Goal: Task Accomplishment & Management: Manage account settings

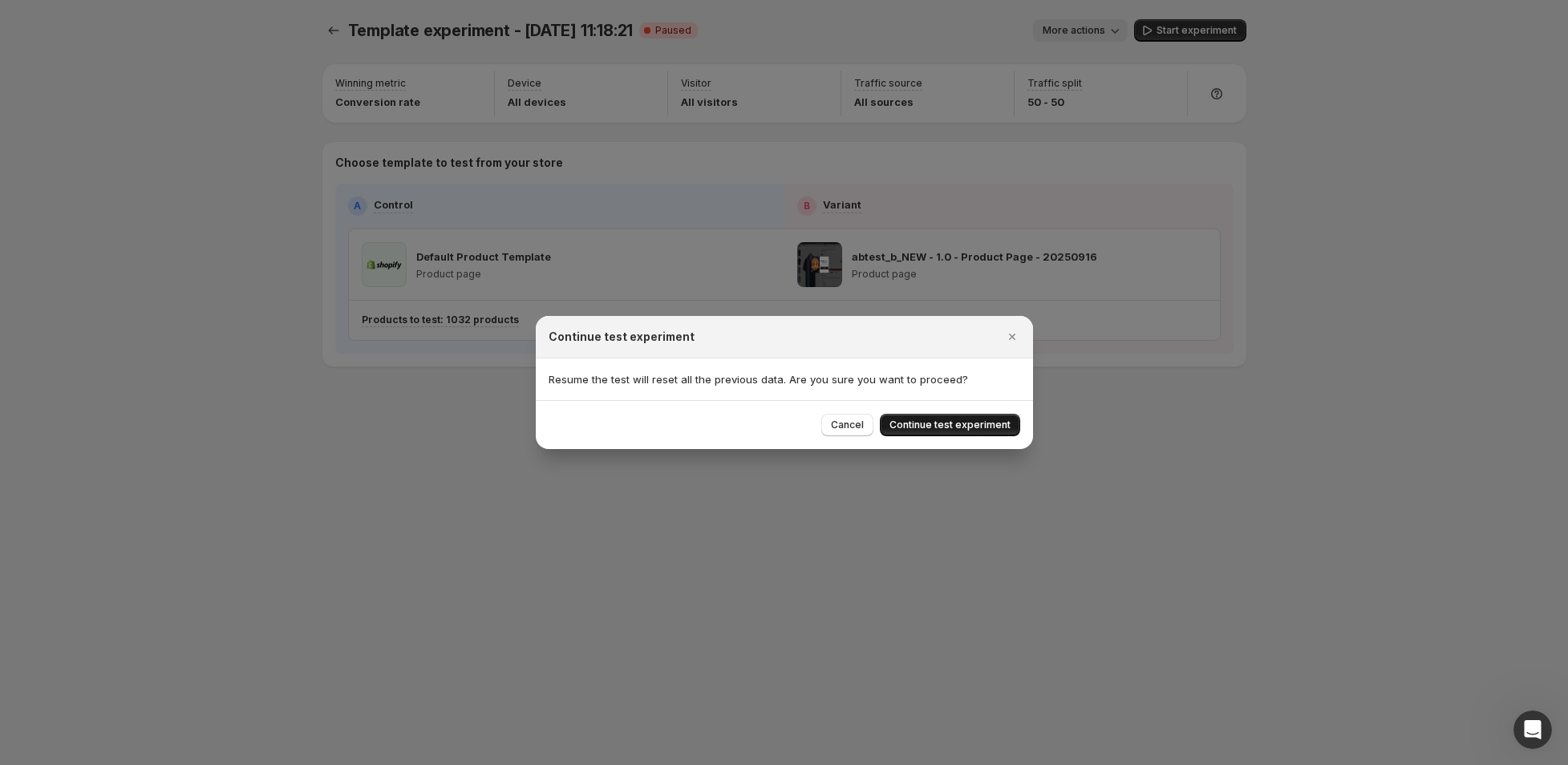
click at [915, 424] on span "Continue test experiment" at bounding box center [950, 425] width 121 height 13
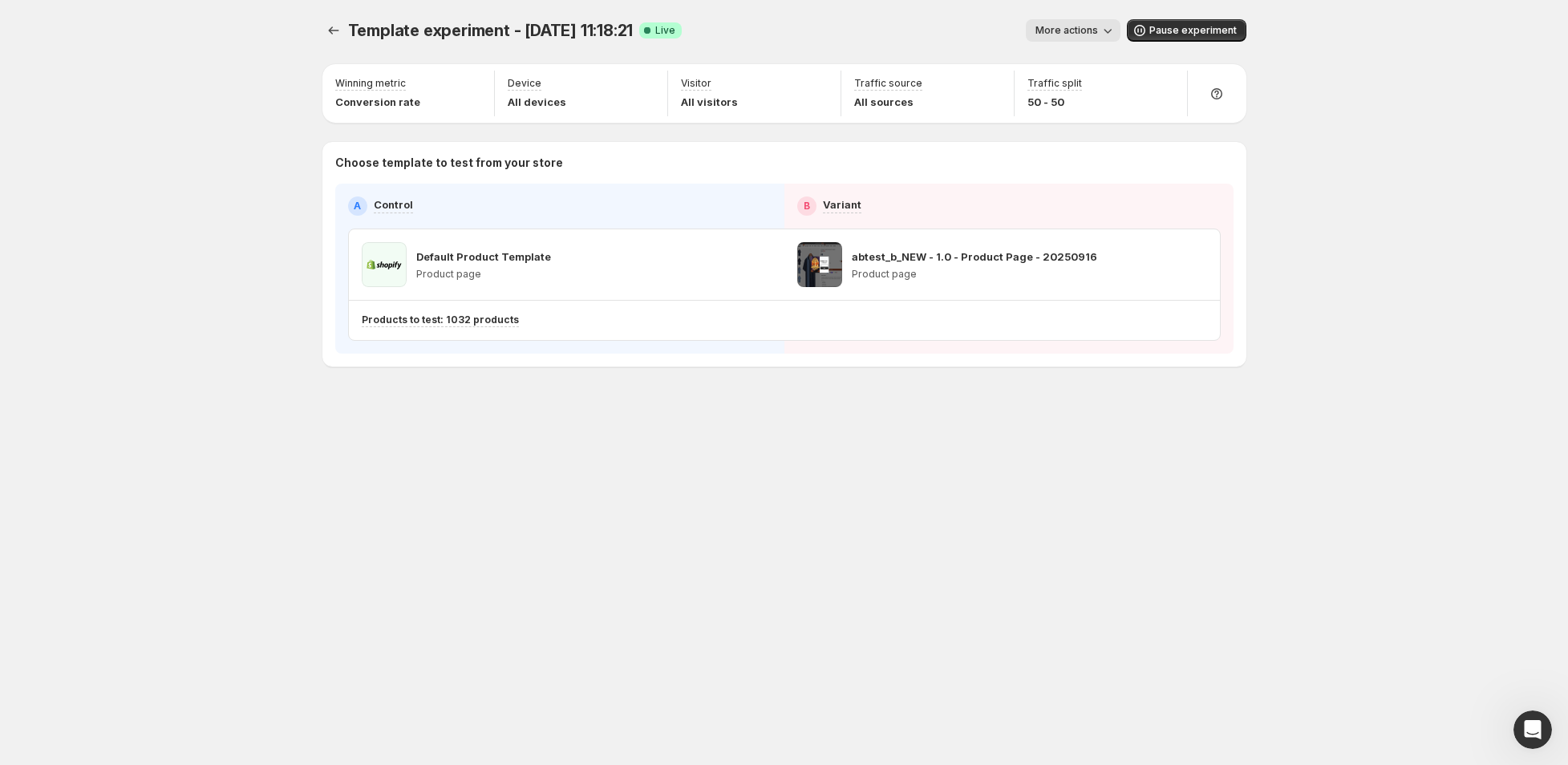
click at [633, 492] on div "Template experiment - [DATE] 11:18:21. This page is ready Template experiment -…" at bounding box center [784, 382] width 962 height 765
click at [1164, 32] on span "Pause experiment" at bounding box center [1193, 31] width 88 height 13
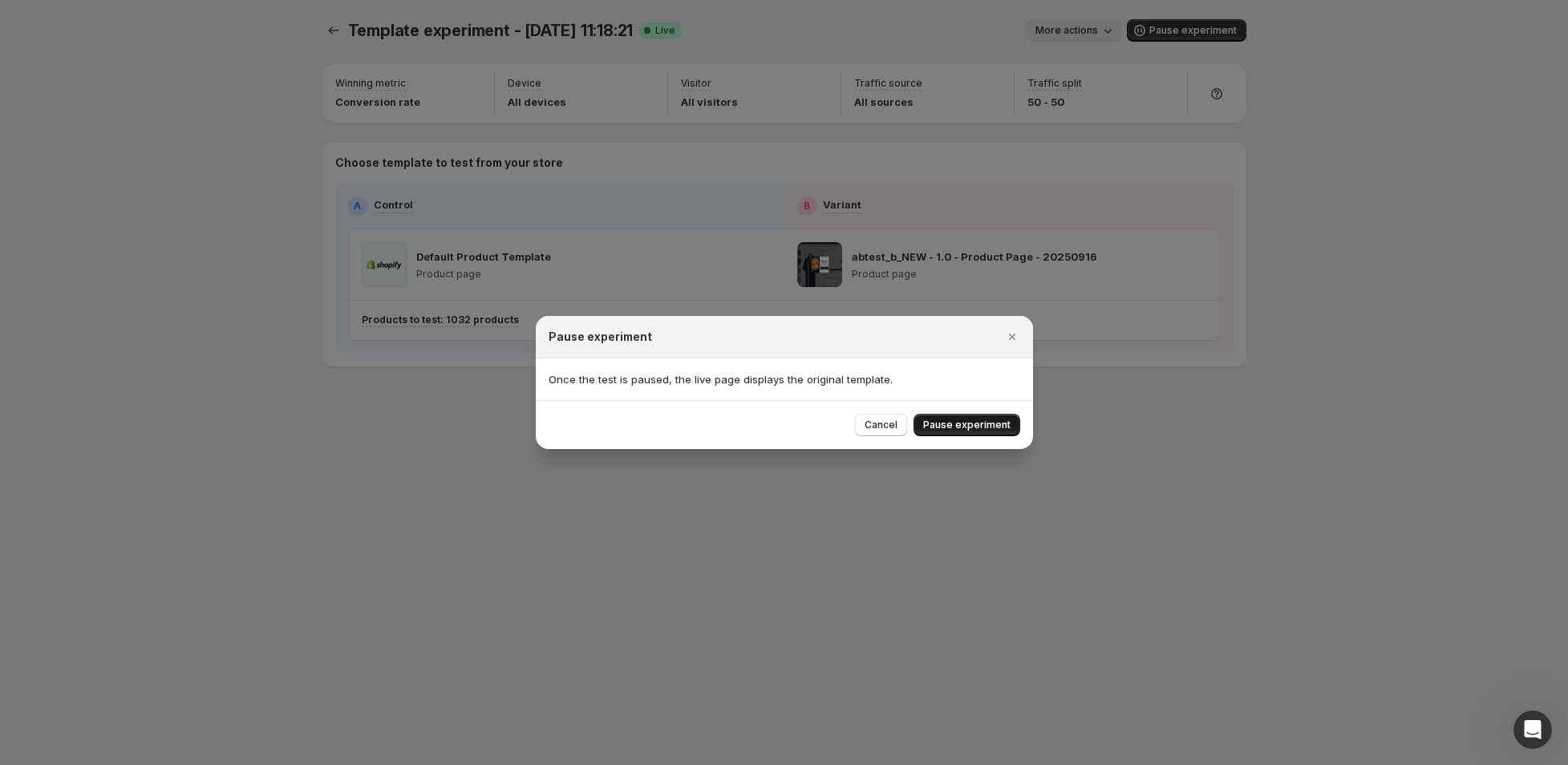
click at [990, 428] on span "Pause experiment" at bounding box center [967, 425] width 88 height 13
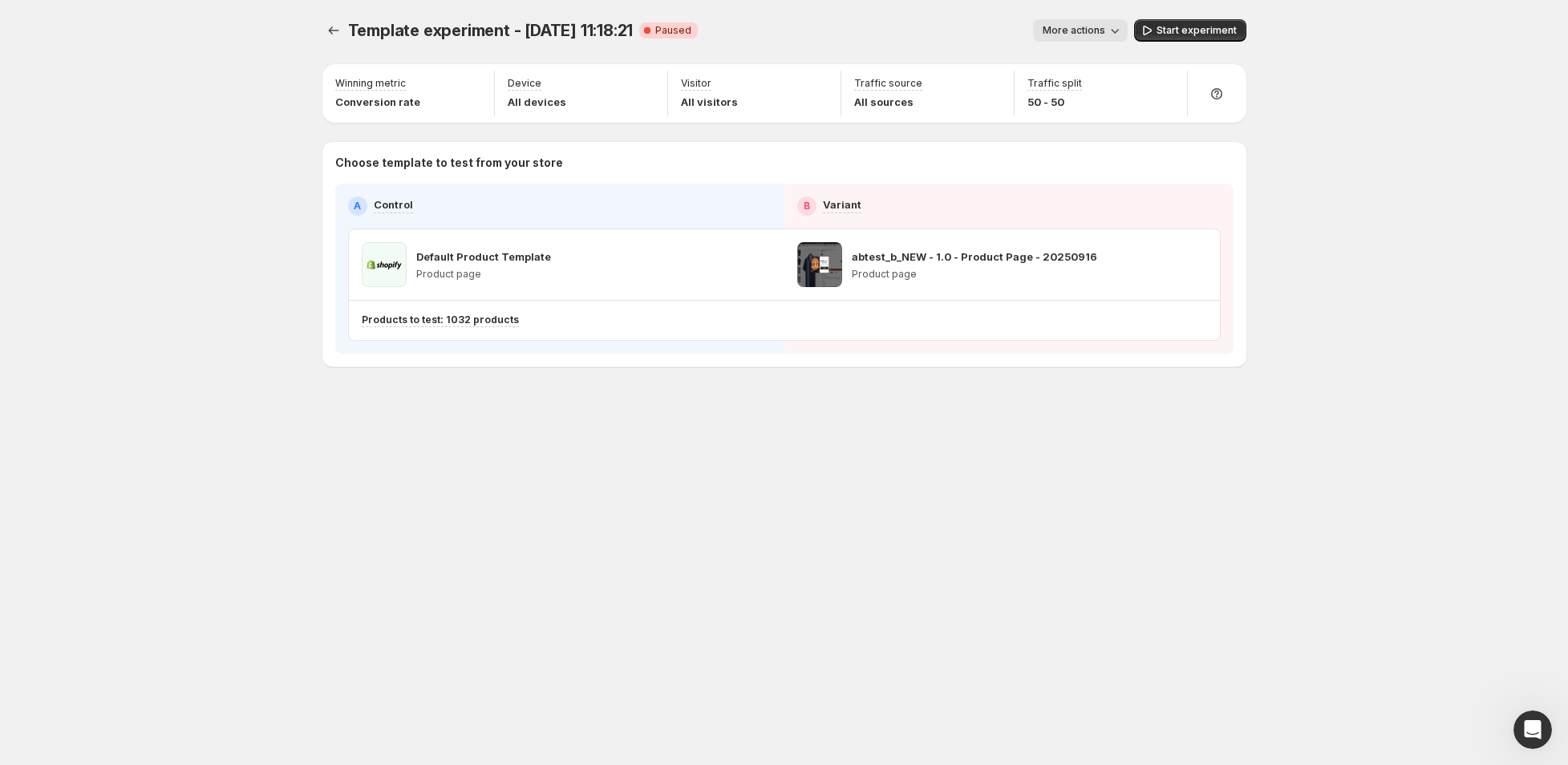
click at [699, 459] on div "Template experiment - Sep 18, 11:18:21. This page is ready Template experiment …" at bounding box center [784, 382] width 962 height 765
click at [1365, 346] on div "Template experiment - Sep 18, 11:18:21. This page is ready Template experiment …" at bounding box center [784, 382] width 1568 height 765
click at [634, 433] on div "Template experiment - Sep 18, 11:18:21. This page is ready Template experiment …" at bounding box center [784, 226] width 962 height 453
click at [520, 43] on div "Template experiment - Sep 18, 11:18:21. This page is ready Template experiment …" at bounding box center [784, 30] width 924 height 61
drag, startPoint x: 519, startPoint y: 36, endPoint x: 503, endPoint y: 37, distance: 16.0
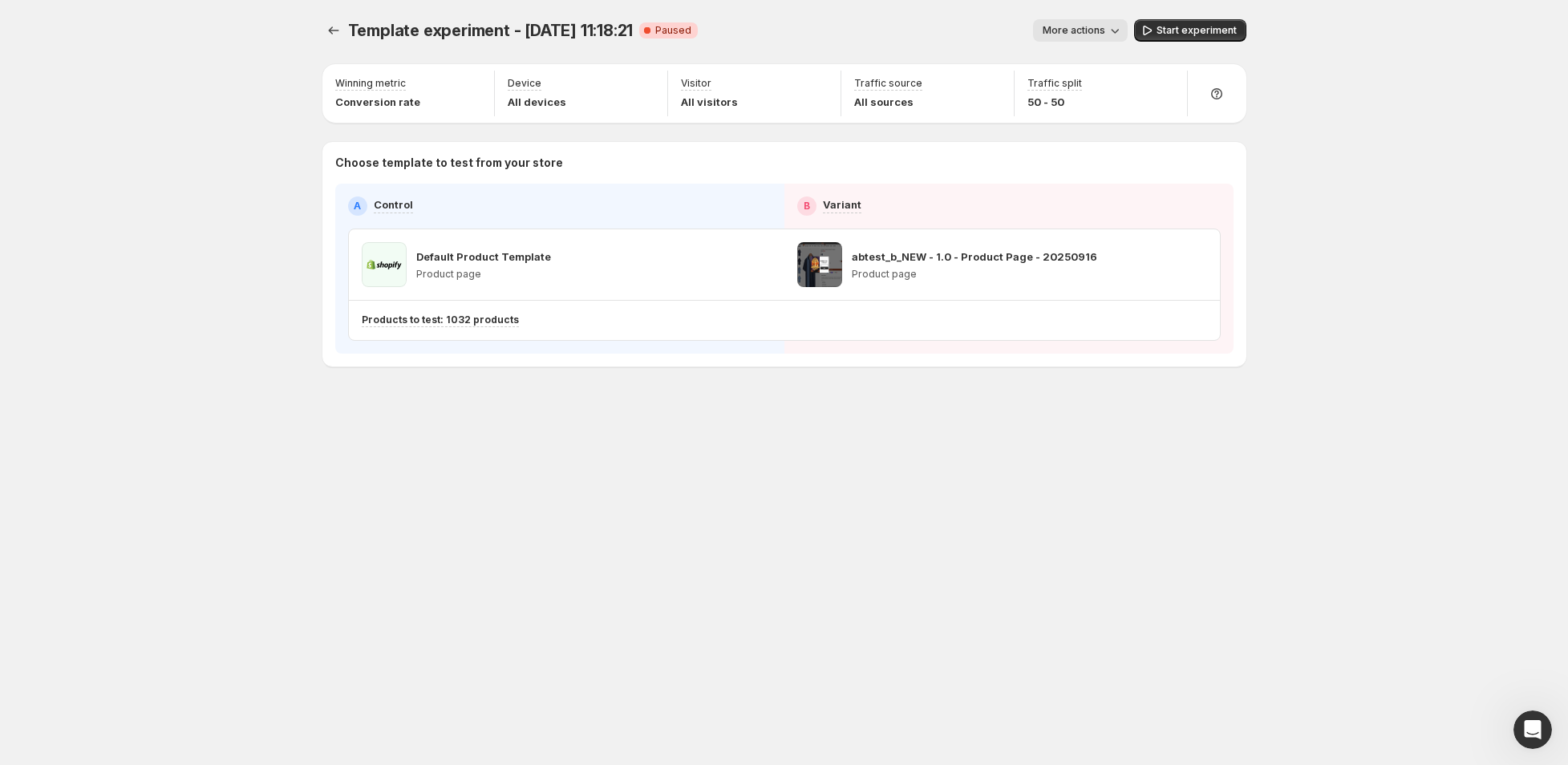
click at [518, 36] on span "Template experiment - Sep 18, 11:18:21" at bounding box center [492, 30] width 286 height 20
click at [476, 36] on span "Template experiment - Sep 18, 11:18:21" at bounding box center [492, 30] width 286 height 20
click at [1062, 31] on span "More actions" at bounding box center [1074, 31] width 63 height 13
click at [1078, 91] on span "Rename" at bounding box center [1089, 92] width 41 height 13
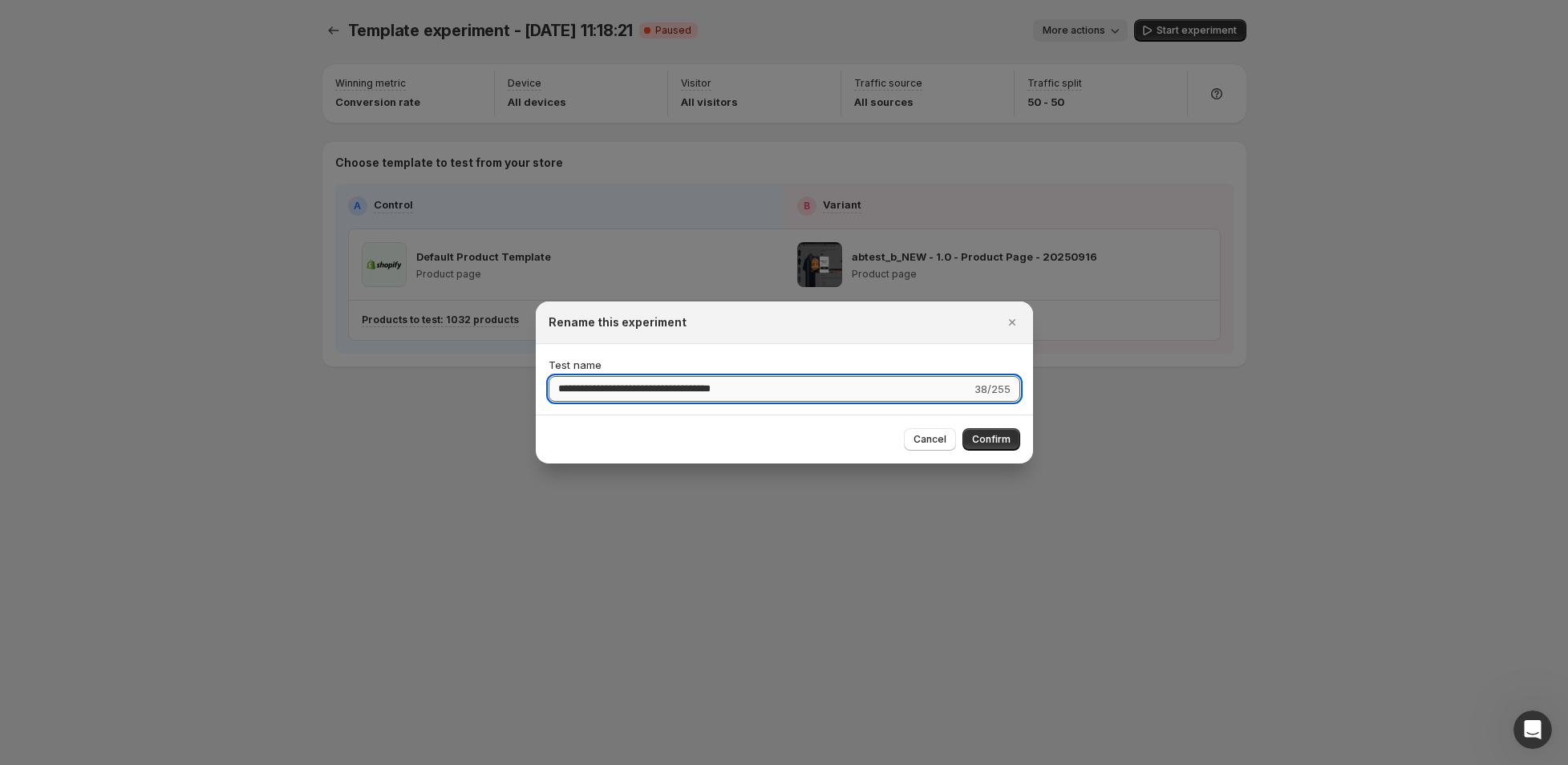
drag, startPoint x: 760, startPoint y: 389, endPoint x: 707, endPoint y: 390, distance: 53.0
click at [707, 390] on input "**********" at bounding box center [760, 389] width 422 height 25
drag, startPoint x: 663, startPoint y: 389, endPoint x: 450, endPoint y: 390, distance: 213.0
click at [453, 764] on div "**********" at bounding box center [784, 765] width 1568 height 0
paste input "*"
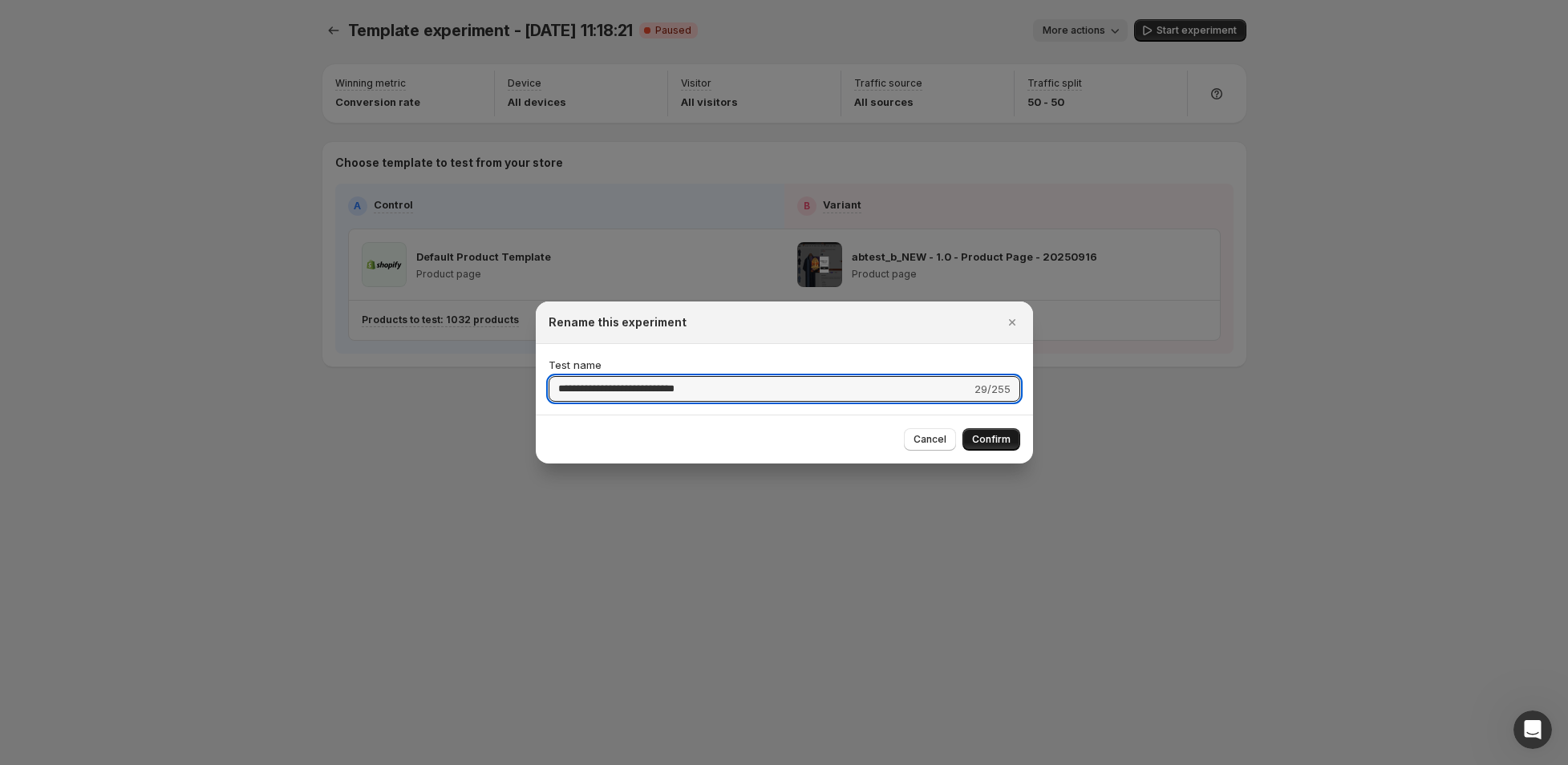
type input "**********"
click at [1007, 438] on span "Confirm" at bounding box center [991, 440] width 38 height 13
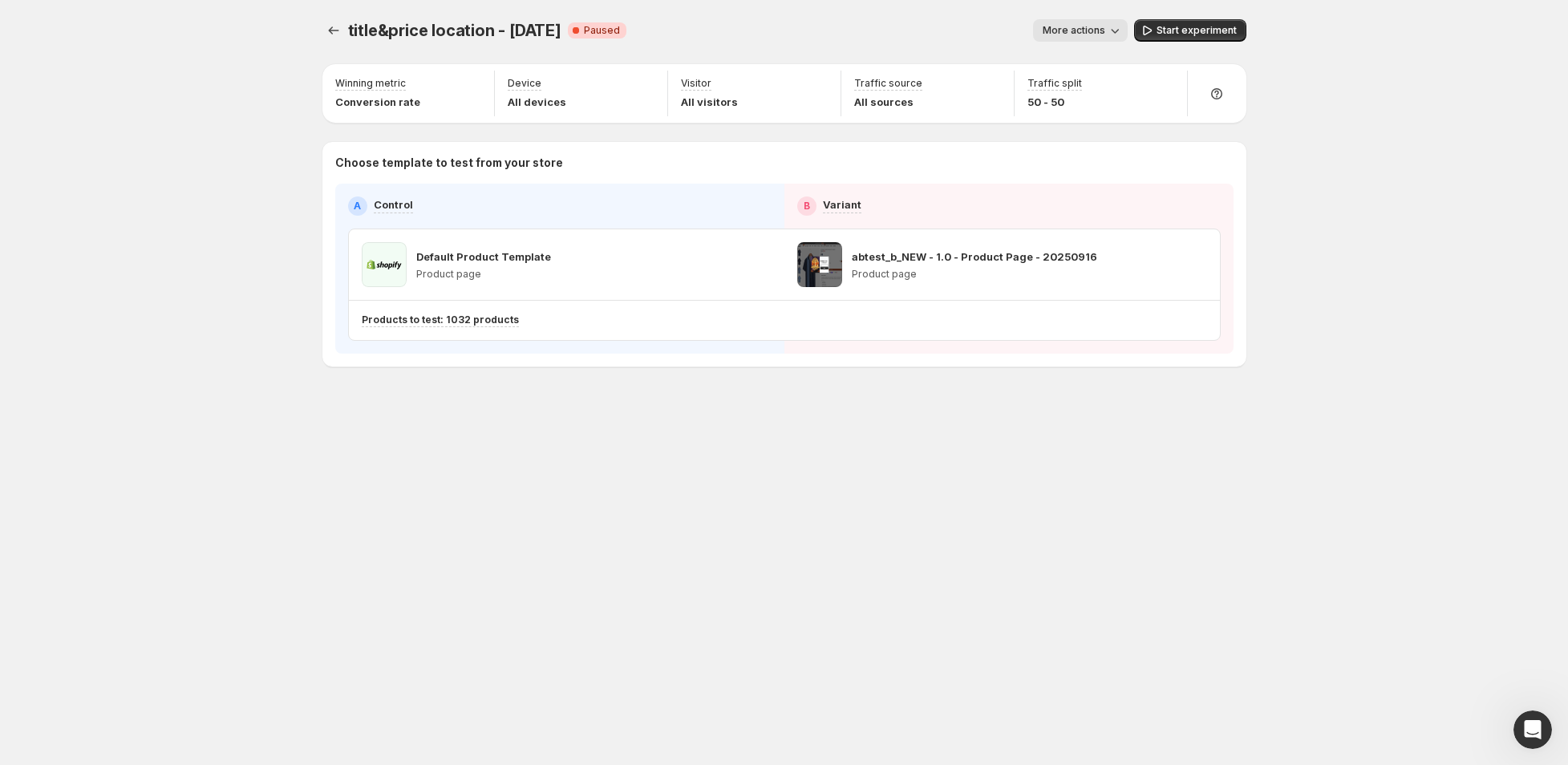
click at [636, 484] on div "title&price location - Sep 19. This page is ready title&price location - Sep 19…" at bounding box center [784, 382] width 962 height 765
click at [336, 17] on div "title&price location - Sep 19. This page is ready title&price location - Sep 19…" at bounding box center [784, 30] width 924 height 61
click at [329, 33] on icon "Experiments" at bounding box center [334, 30] width 16 height 16
click at [331, 24] on icon "Experiments" at bounding box center [334, 30] width 16 height 16
click at [328, 26] on icon "Experiments" at bounding box center [334, 30] width 16 height 16
